Goal: Transaction & Acquisition: Subscribe to service/newsletter

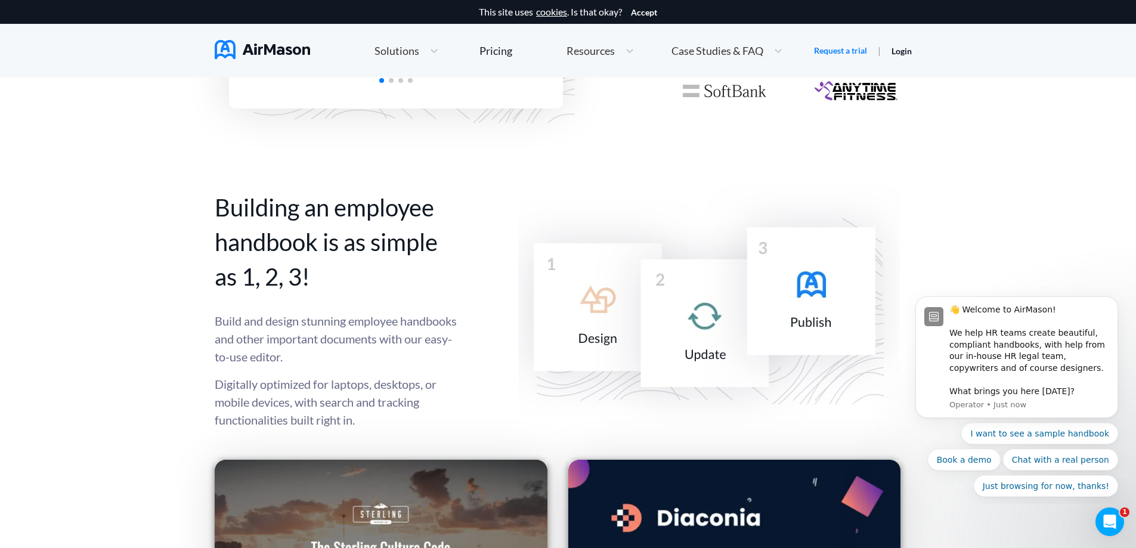
click at [411, 48] on span "Solutions" at bounding box center [397, 50] width 45 height 11
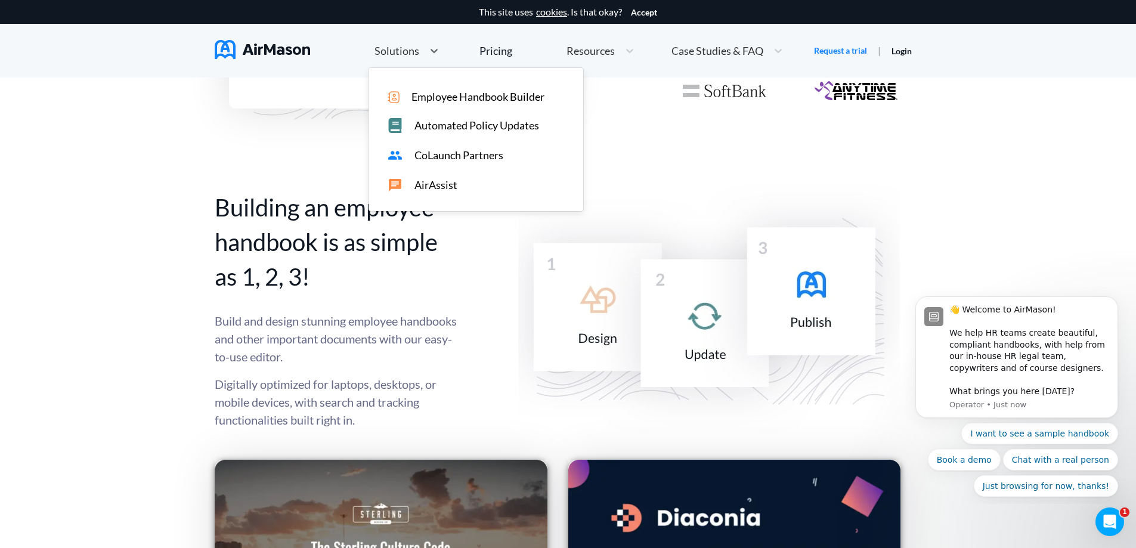
scroll to position [829, 0]
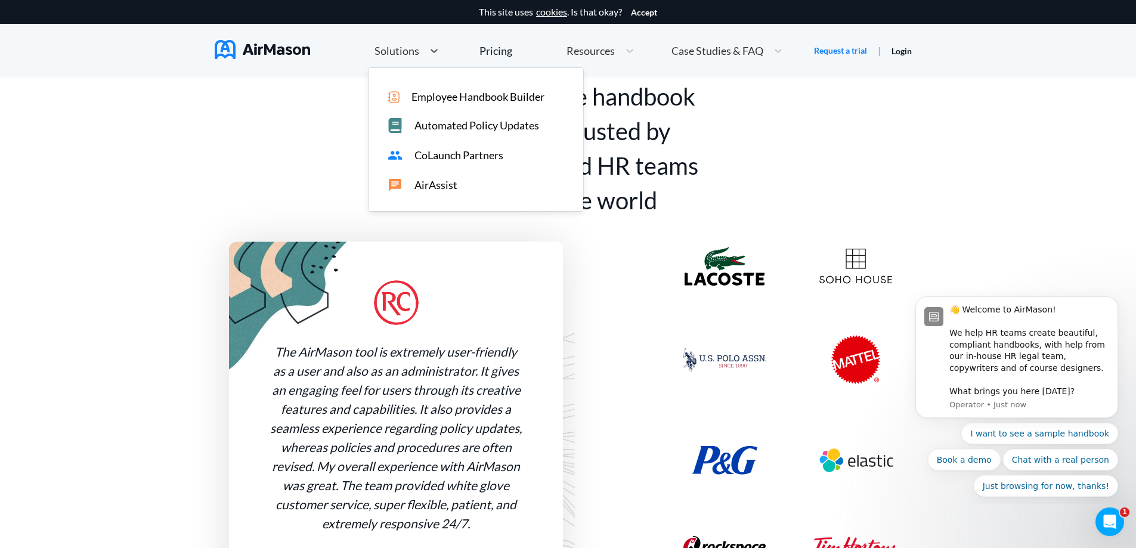
click at [449, 94] on span "Employee Handbook Builder" at bounding box center [478, 97] width 133 height 13
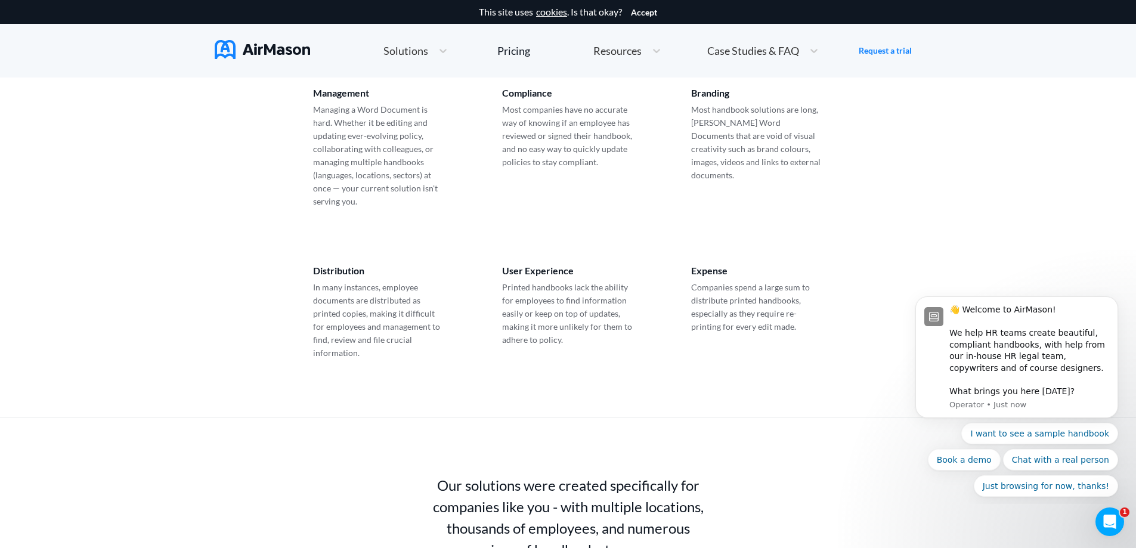
scroll to position [716, 0]
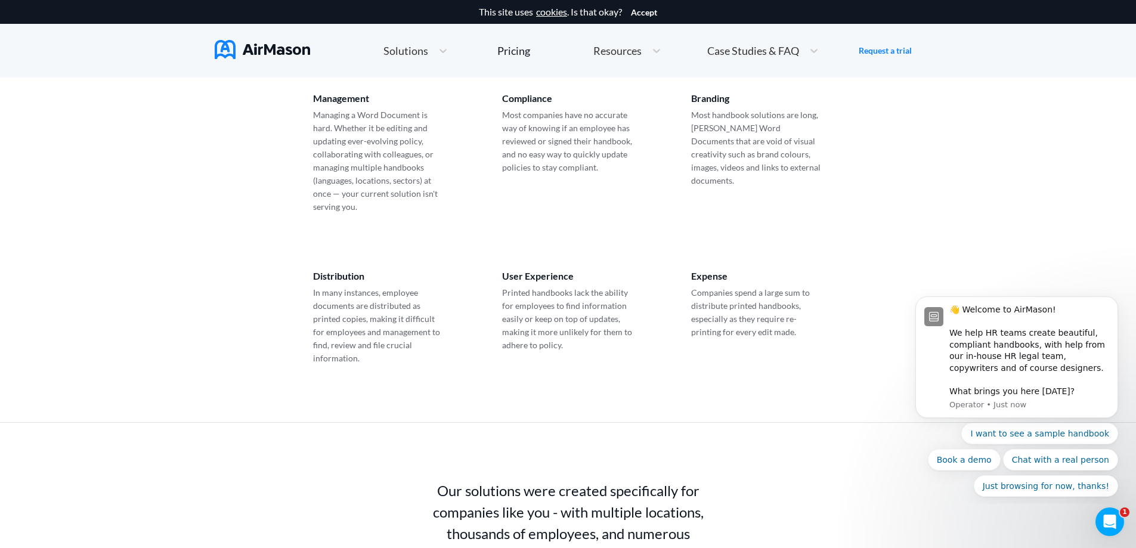
click at [407, 175] on p "Managing a Word Document is hard. Whether it be editing and updating ever-evolv…" at bounding box center [379, 161] width 132 height 105
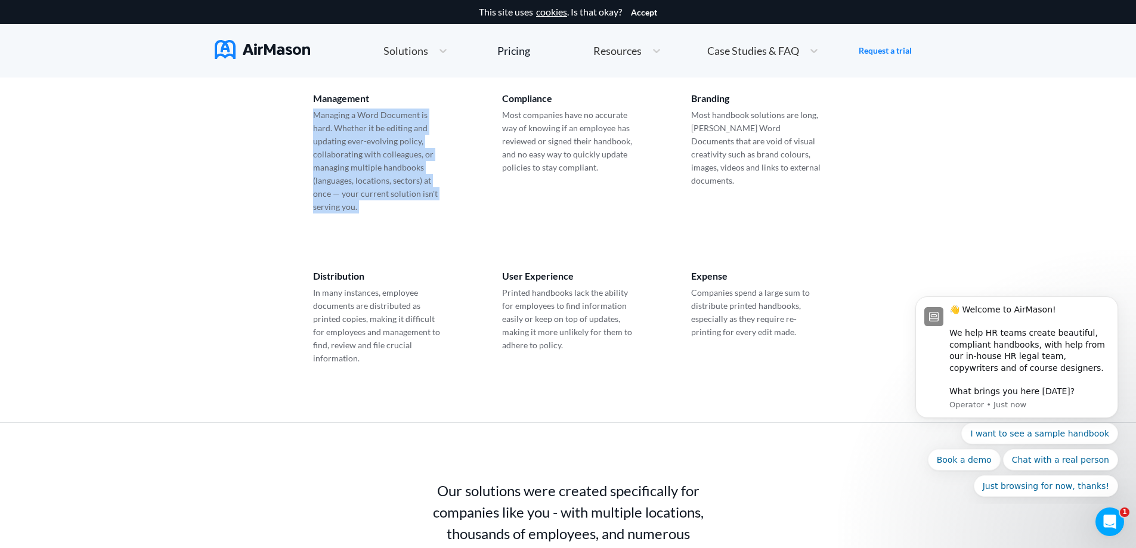
click at [407, 175] on p "Managing a Word Document is hard. Whether it be editing and updating ever-evolv…" at bounding box center [379, 161] width 132 height 105
click at [410, 215] on div "Management Managing a Word Document is hard. Whether it be editing and updating…" at bounding box center [568, 153] width 567 height 178
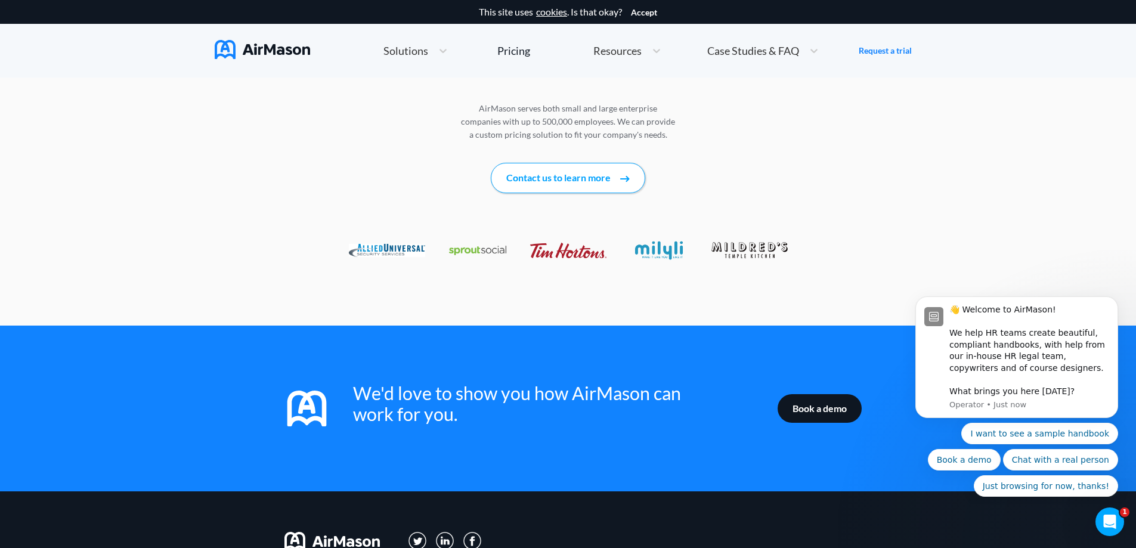
scroll to position [1670, 0]
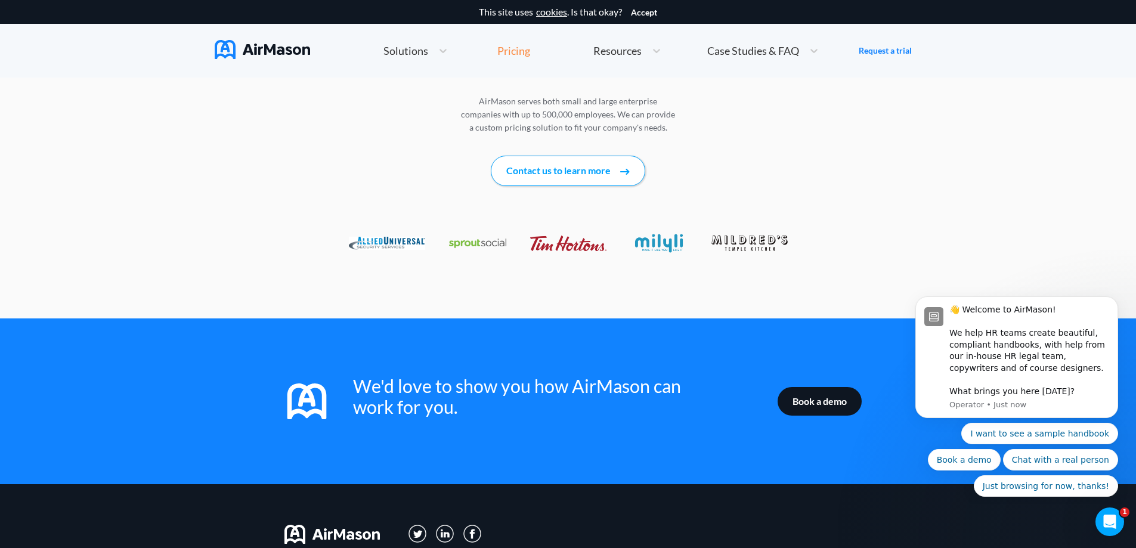
click at [528, 45] on div "Pricing" at bounding box center [513, 50] width 33 height 11
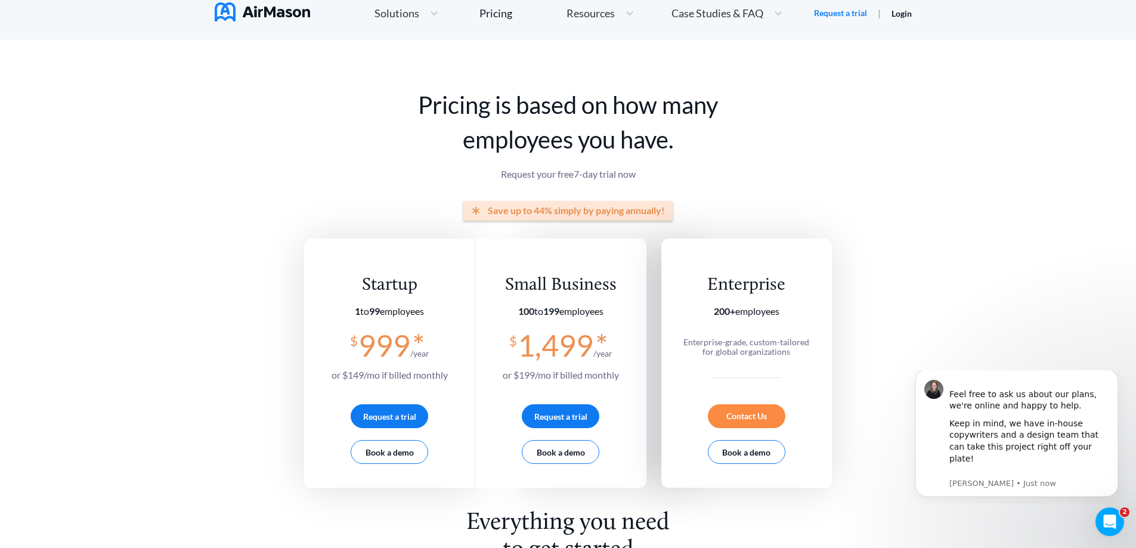
scroll to position [79, 0]
